Goal: Check status

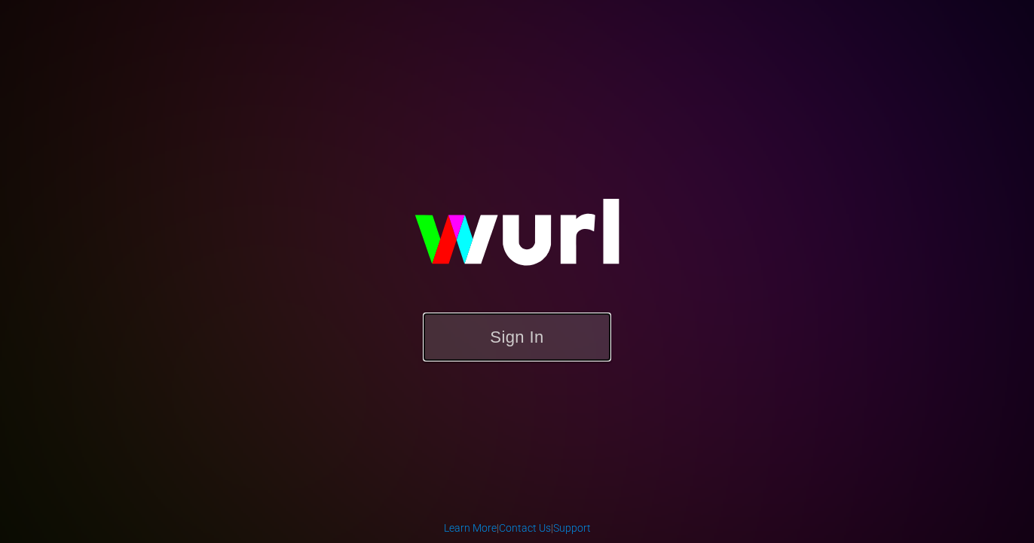
click at [503, 338] on button "Sign In" at bounding box center [517, 337] width 188 height 49
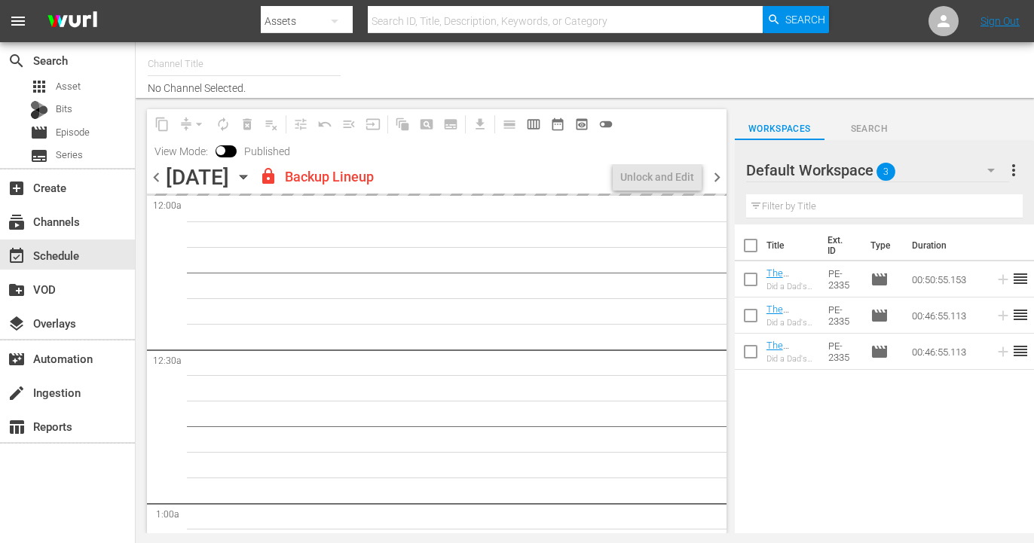
type input "Nosey (319)"
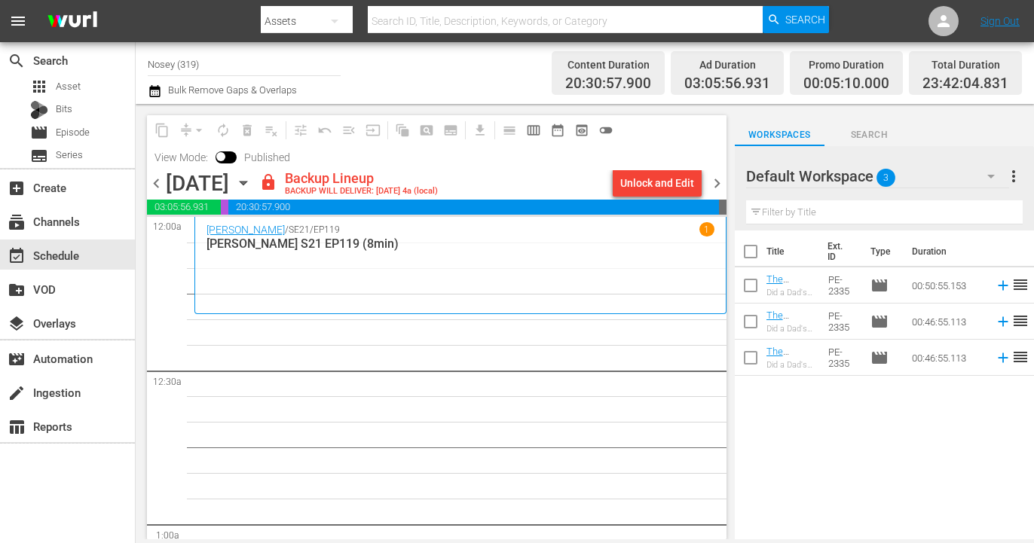
click at [717, 179] on span "chevron_right" at bounding box center [717, 183] width 19 height 19
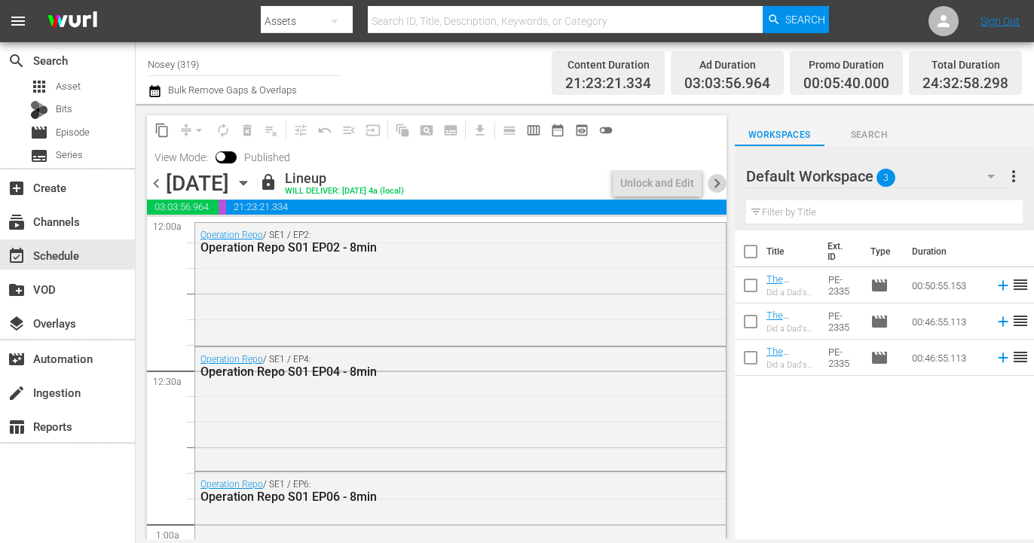
click at [717, 179] on span "chevron_right" at bounding box center [717, 183] width 19 height 19
